Goal: Task Accomplishment & Management: Manage account settings

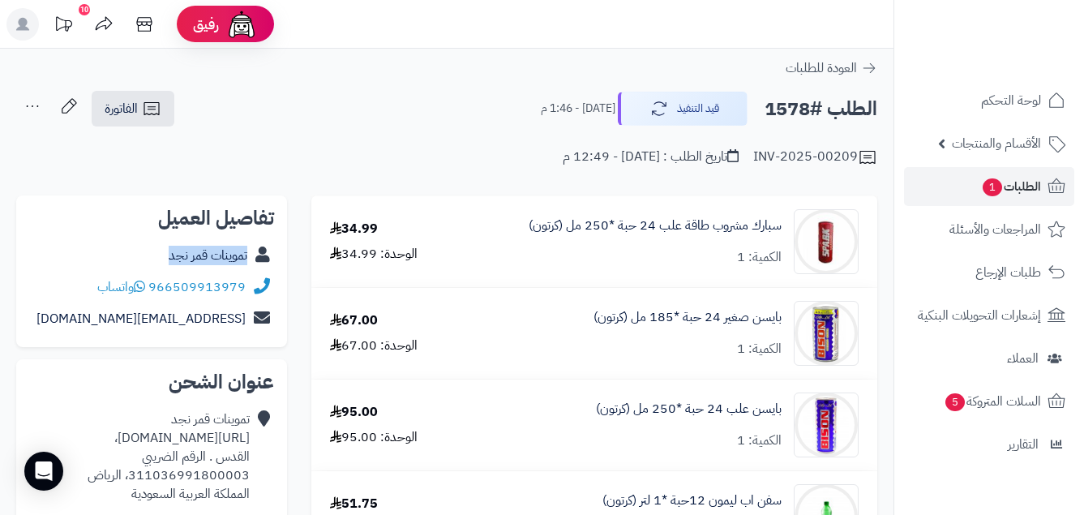
click at [250, 269] on div "تموينات قمر نجد" at bounding box center [151, 256] width 245 height 32
copy link "سبارك مشروب طاقة علب 24"
drag, startPoint x: 785, startPoint y: 228, endPoint x: 637, endPoint y: 241, distance: 149.0
click at [637, 241] on div "سبارك مشروب طاقة علب 24 حبة *250 مل (كرتون) الكمية: 1" at bounding box center [666, 241] width 410 height 65
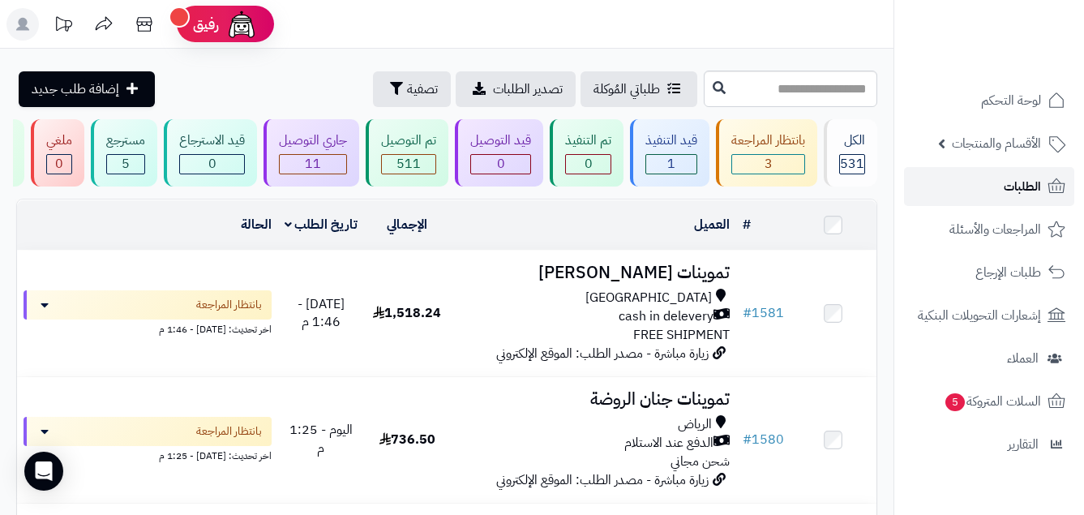
click at [1044, 187] on link "الطلبات" at bounding box center [989, 186] width 170 height 39
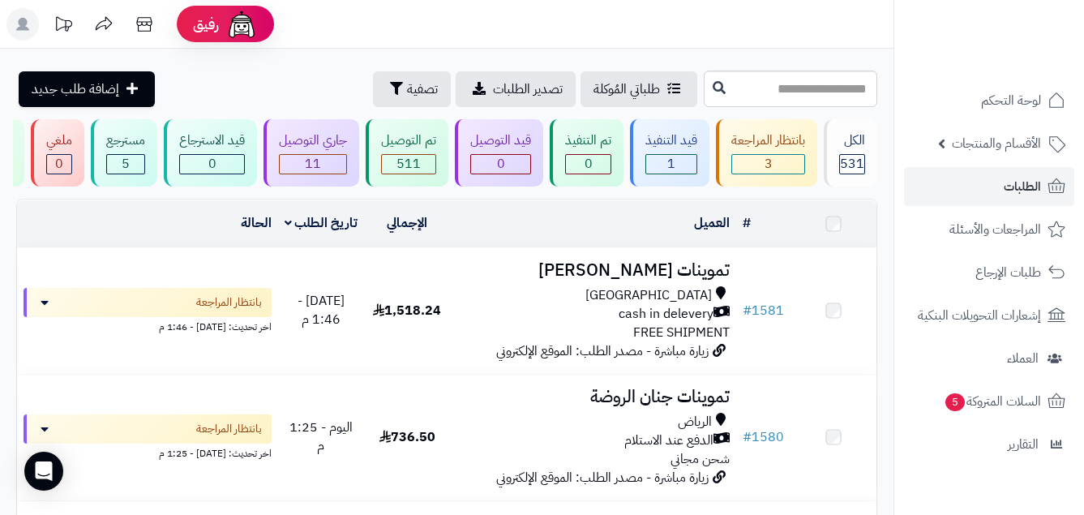
scroll to position [1049, 0]
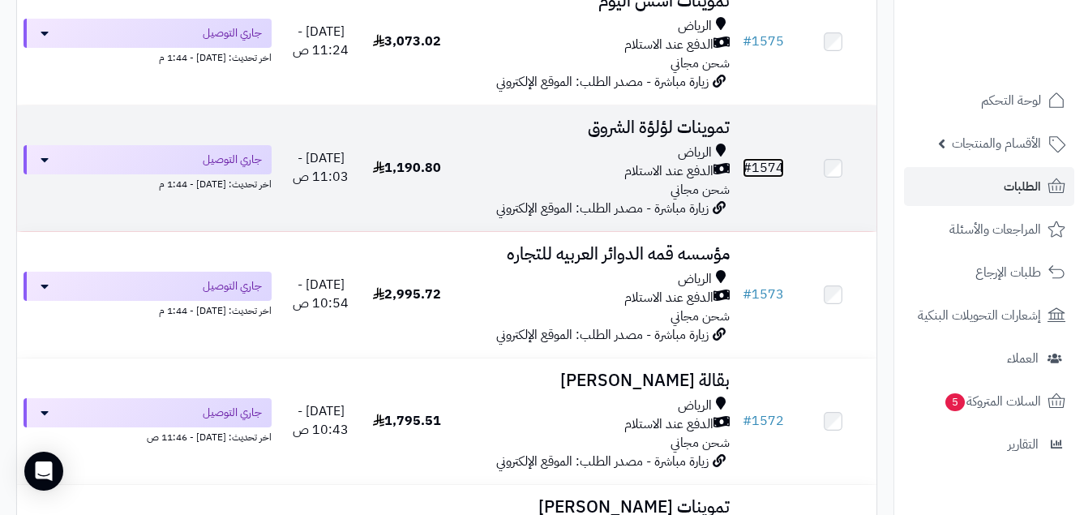
click at [773, 162] on link "# 1574" at bounding box center [763, 167] width 41 height 19
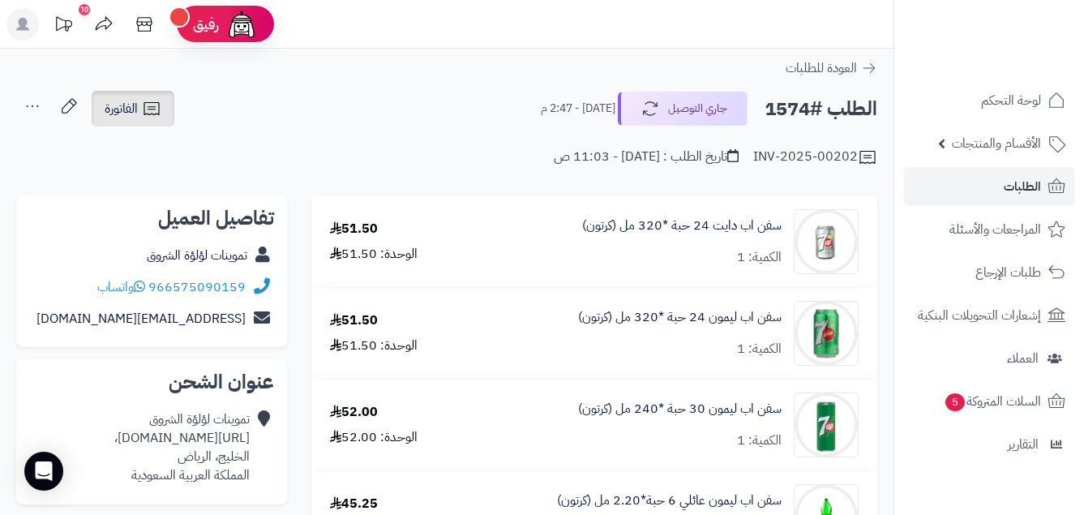
click at [132, 99] on span "الفاتورة" at bounding box center [121, 108] width 33 height 19
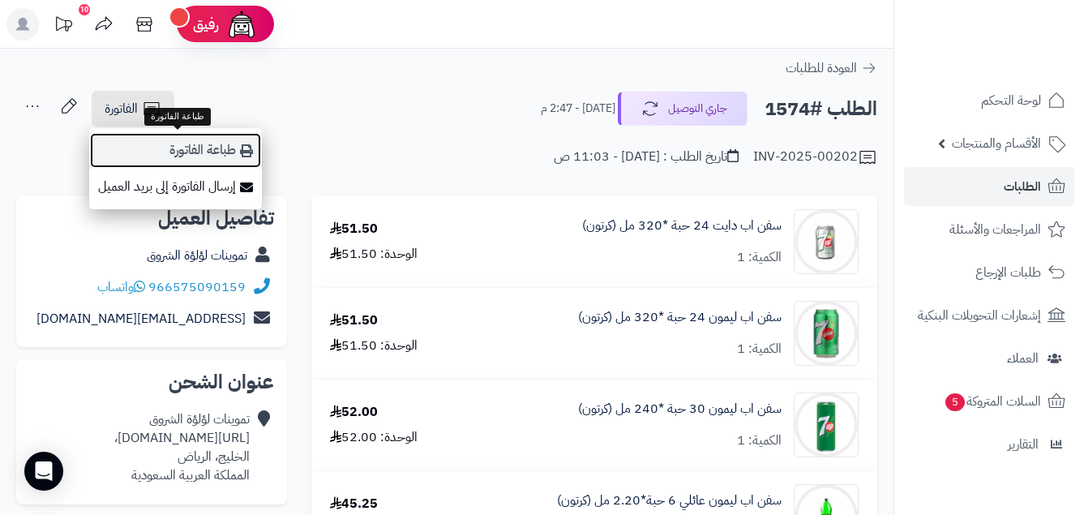
click at [212, 143] on link "طباعة الفاتورة" at bounding box center [175, 150] width 173 height 36
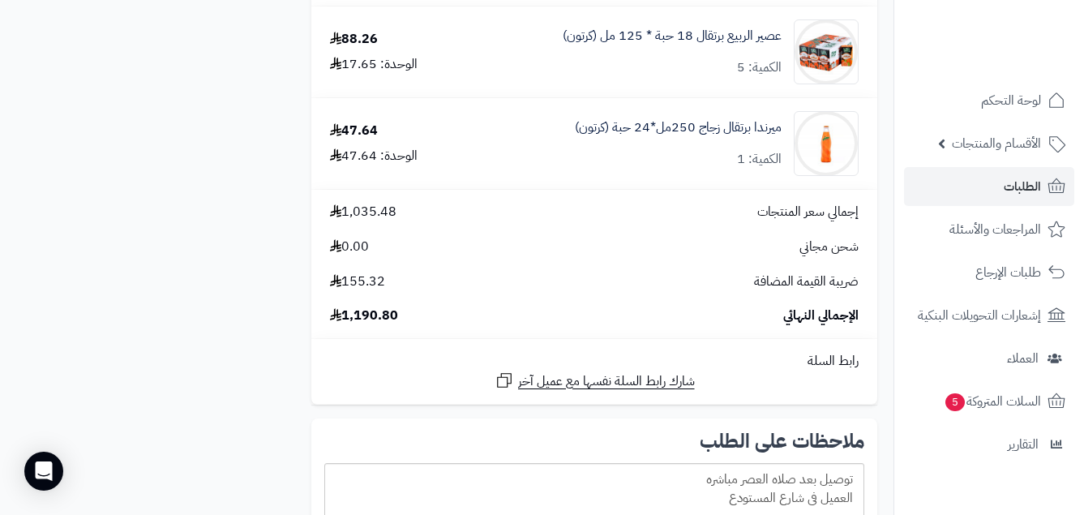
scroll to position [1661, 0]
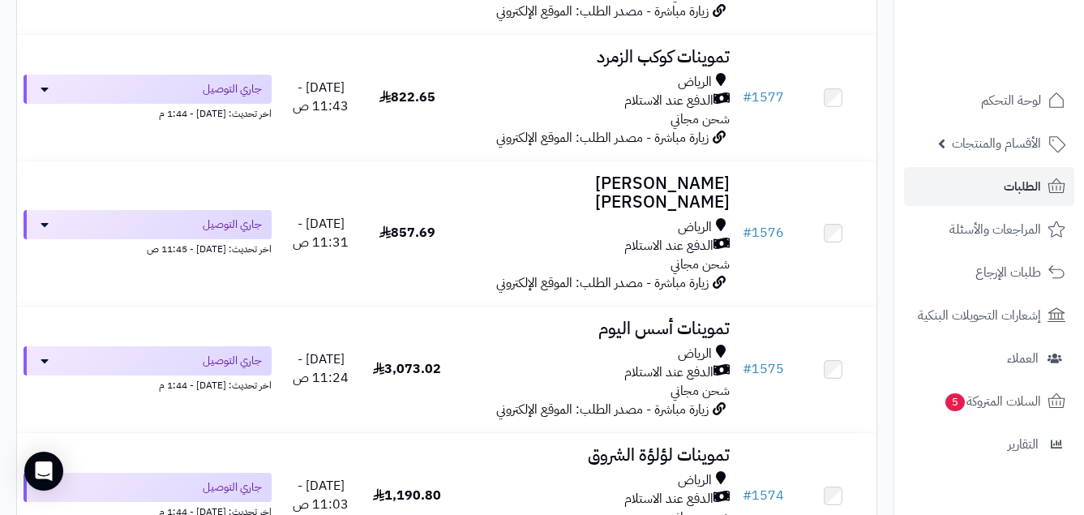
scroll to position [634, 0]
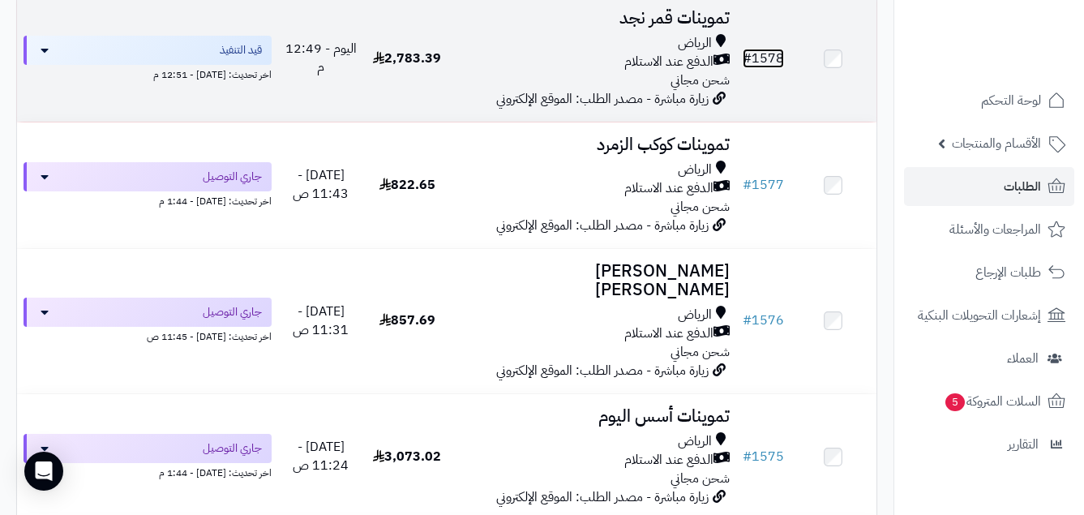
click at [759, 65] on link "# 1578" at bounding box center [763, 58] width 41 height 19
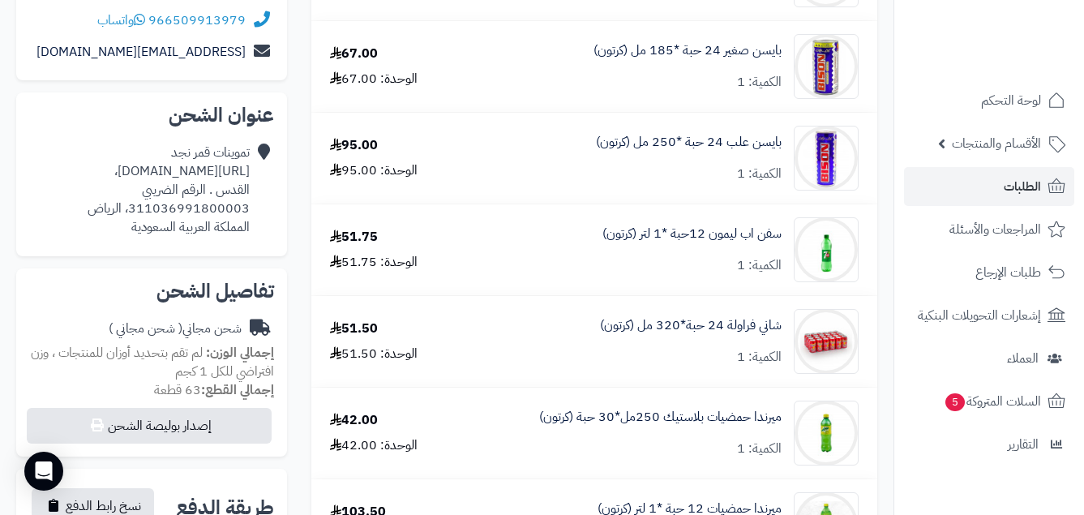
scroll to position [243, 0]
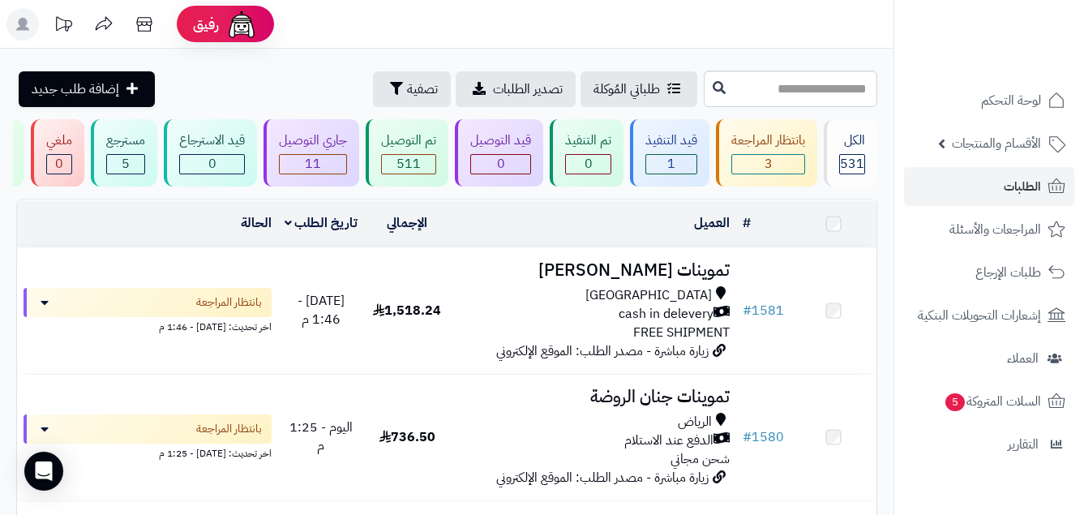
scroll to position [634, 0]
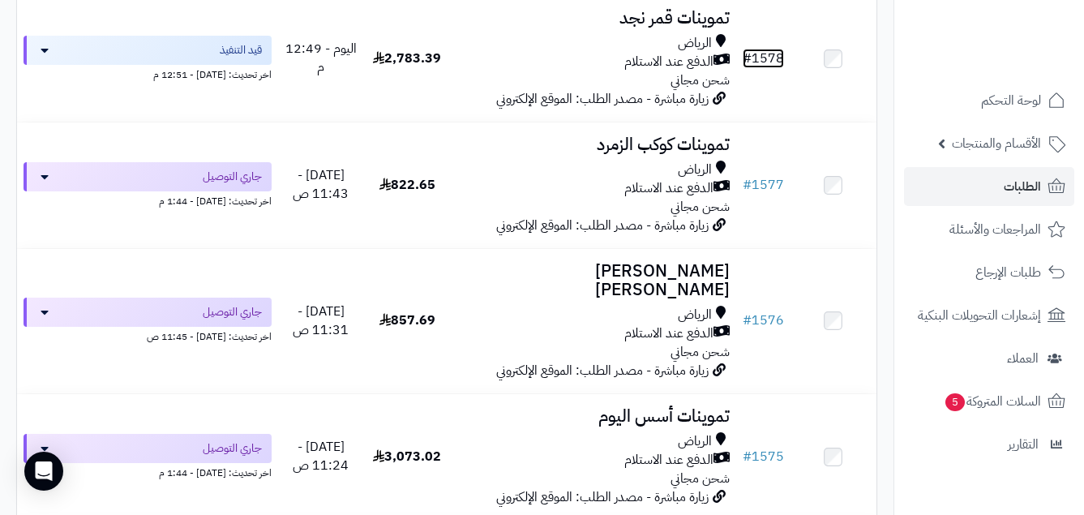
click at [757, 67] on link "# 1578" at bounding box center [763, 58] width 41 height 19
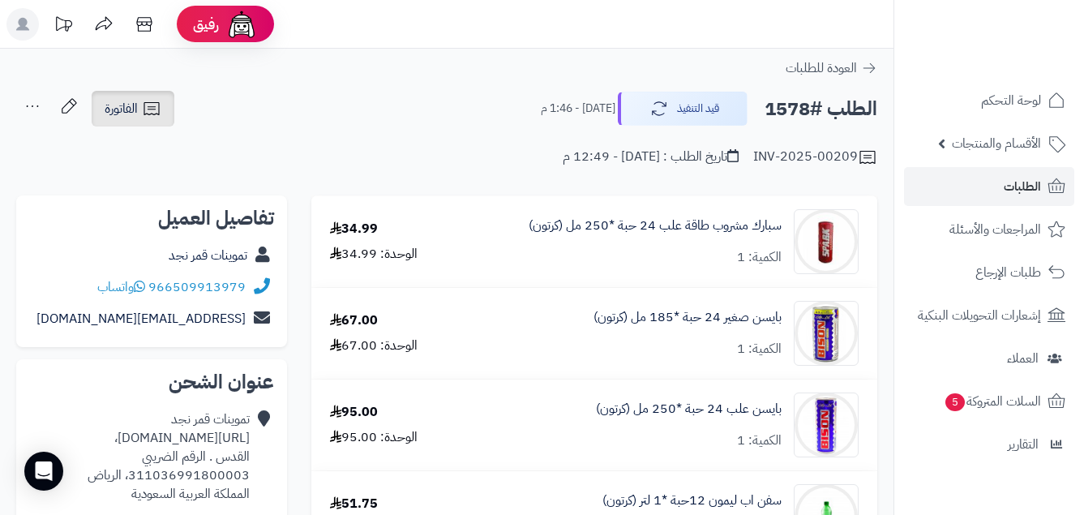
click at [153, 110] on icon at bounding box center [151, 108] width 19 height 19
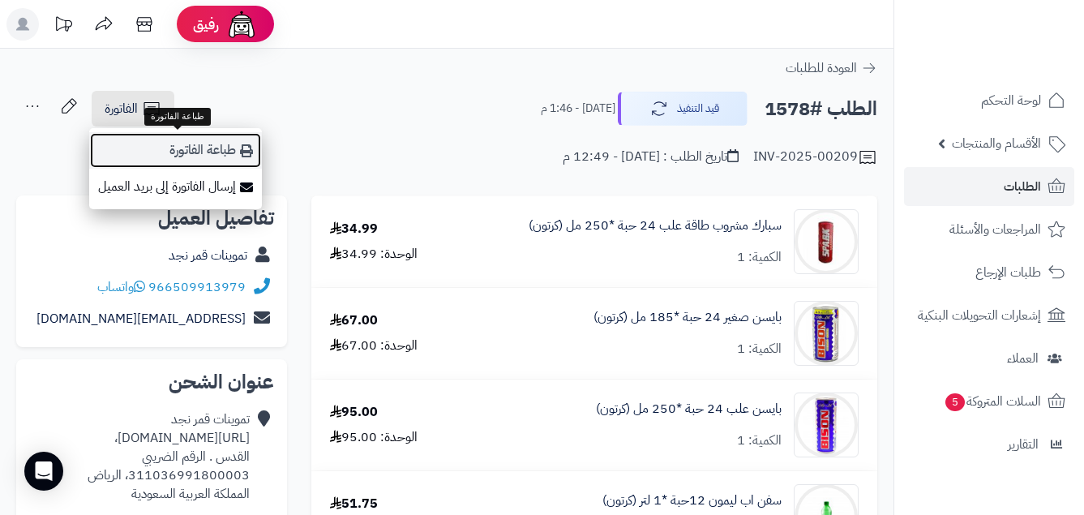
click at [200, 151] on link "طباعة الفاتورة" at bounding box center [175, 150] width 173 height 36
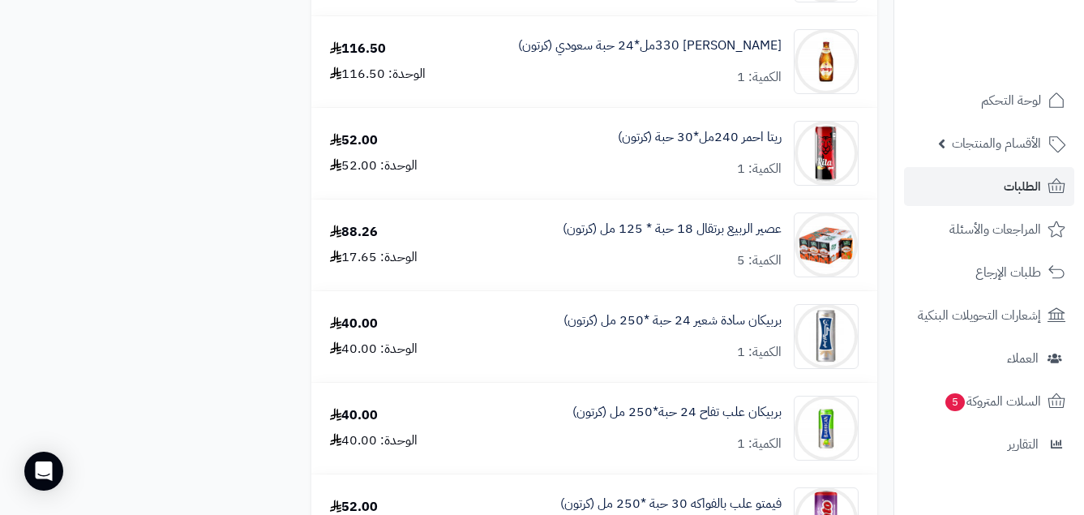
scroll to position [2465, 0]
